Goal: Navigation & Orientation: Find specific page/section

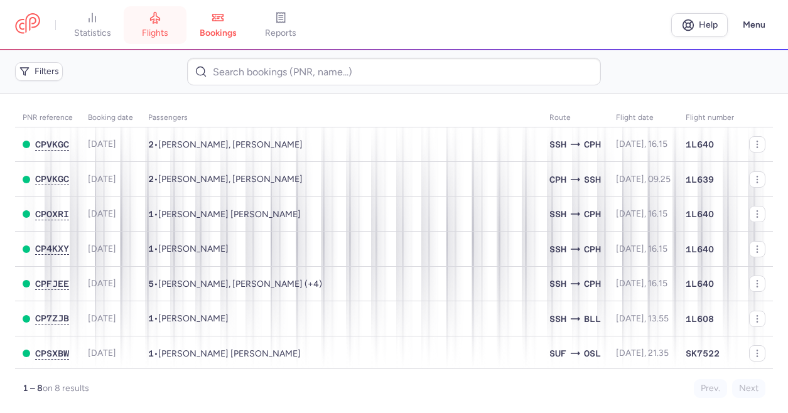
click at [156, 30] on span "flights" at bounding box center [155, 33] width 26 height 11
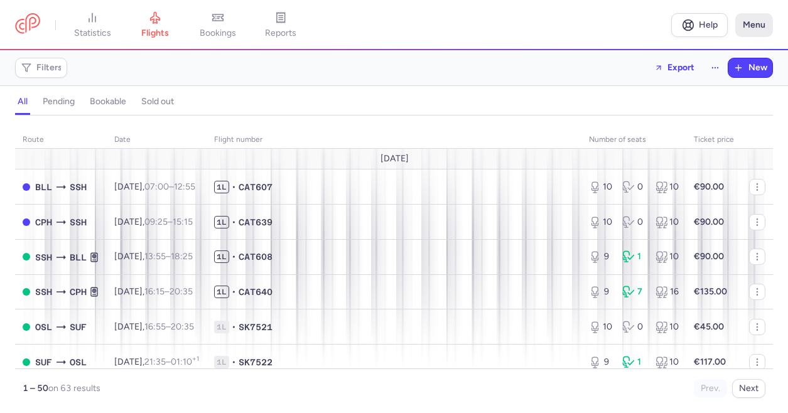
click at [744, 21] on button "Menu" at bounding box center [754, 25] width 38 height 24
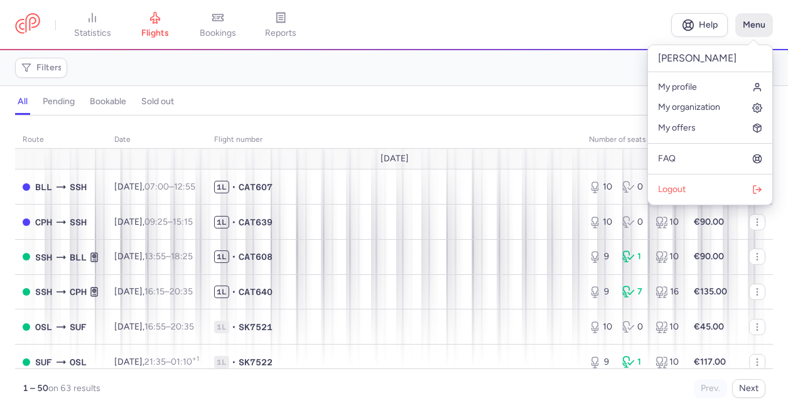
click at [744, 21] on button "Menu" at bounding box center [754, 25] width 38 height 24
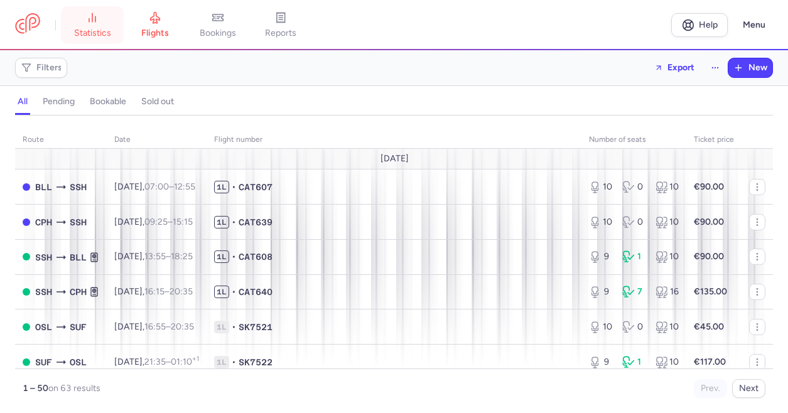
click at [85, 24] on link "statistics" at bounding box center [92, 25] width 63 height 28
